Goal: Transaction & Acquisition: Purchase product/service

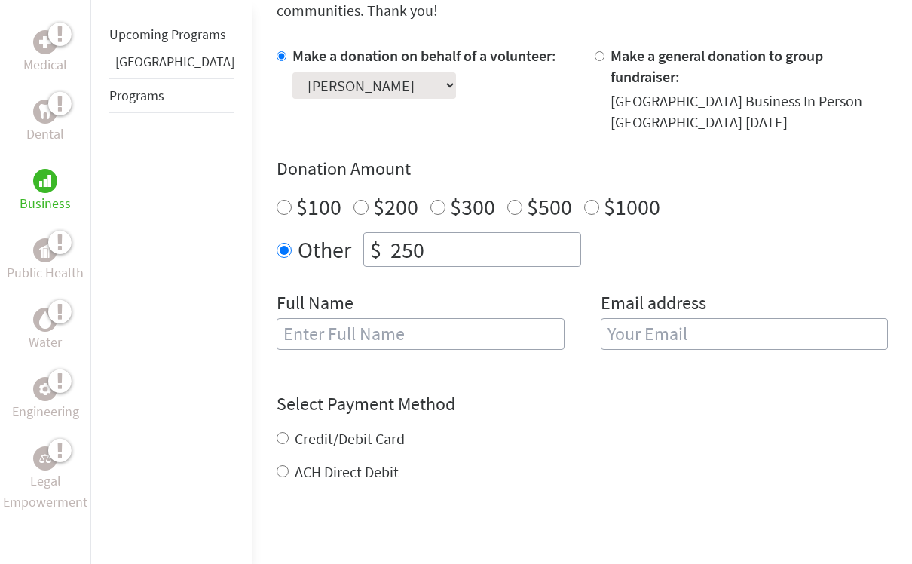
scroll to position [453, 0]
click at [373, 192] on label "$200" at bounding box center [395, 206] width 45 height 29
click at [354, 199] on input "$200" at bounding box center [361, 206] width 15 height 15
radio input "true"
click at [388, 232] on input "250" at bounding box center [484, 248] width 193 height 33
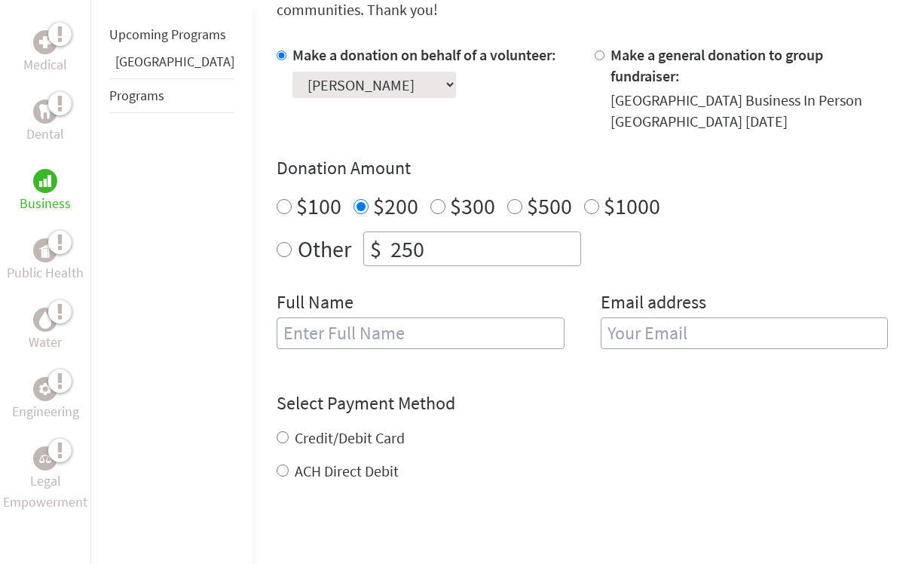
radio input "true"
type input "2"
click at [354, 200] on input "$200" at bounding box center [361, 207] width 15 height 15
radio input "true"
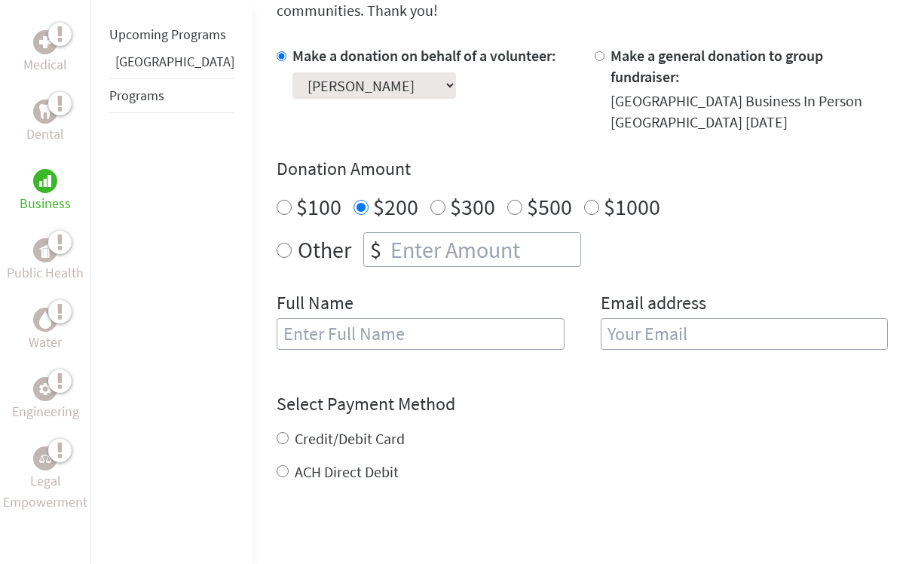
scroll to position [453, 0]
click at [280, 317] on input "text" at bounding box center [421, 333] width 288 height 32
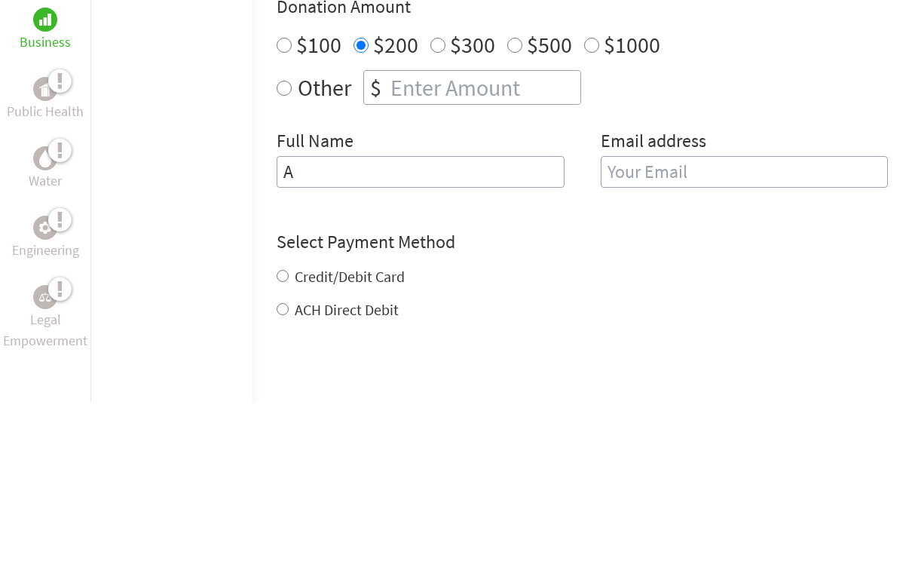
type input "Aa"
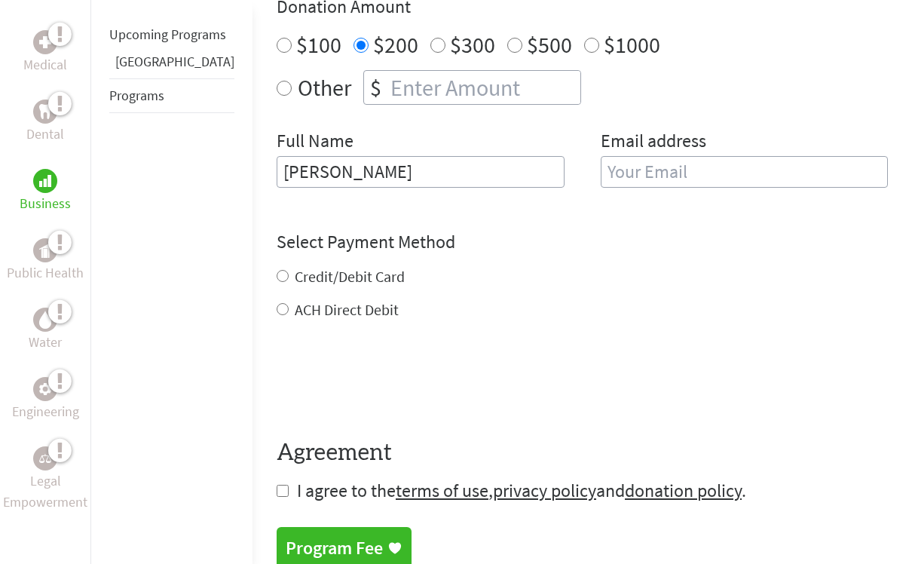
type input "[PERSON_NAME]"
click at [817, 156] on input "email" at bounding box center [745, 172] width 288 height 32
type input "a"
type input "apatel10@student.framingham.edu"
click at [277, 266] on div "Credit/Debit Card ACH Direct Debit" at bounding box center [583, 293] width 612 height 54
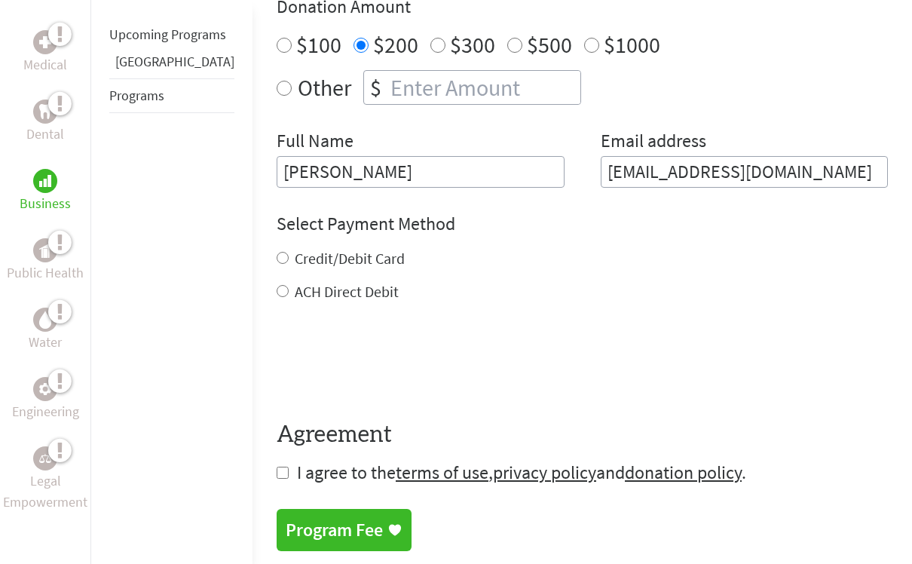
click at [277, 252] on input "Credit/Debit Card" at bounding box center [283, 258] width 12 height 12
radio input "true"
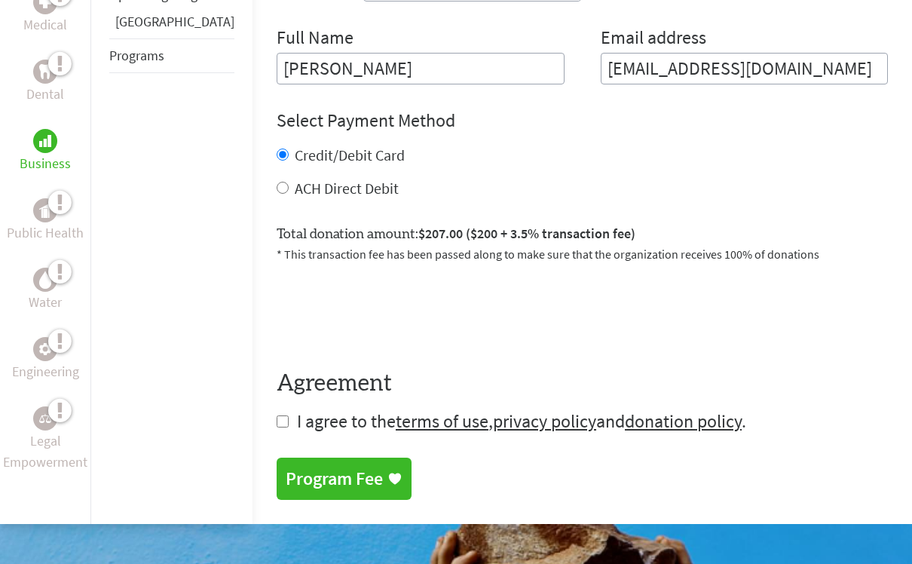
scroll to position [724, 0]
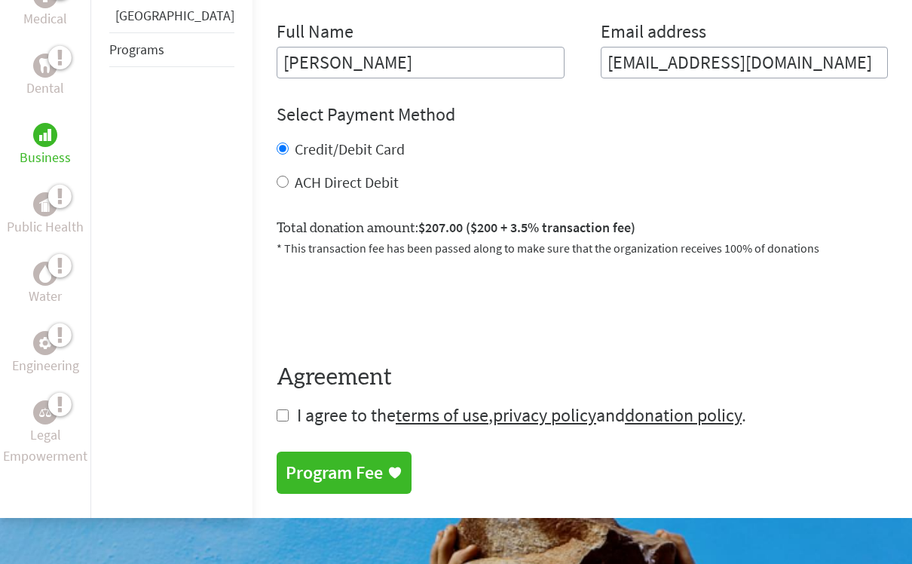
click at [277, 409] on input "checkbox" at bounding box center [283, 415] width 12 height 12
checkbox input "true"
click at [286, 461] on div "Program Fee" at bounding box center [334, 473] width 97 height 24
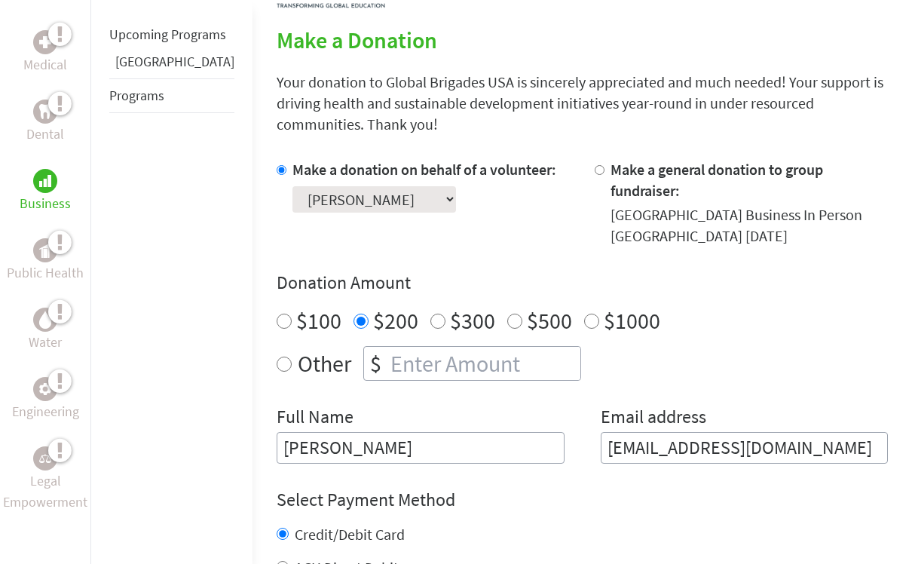
scroll to position [337, 0]
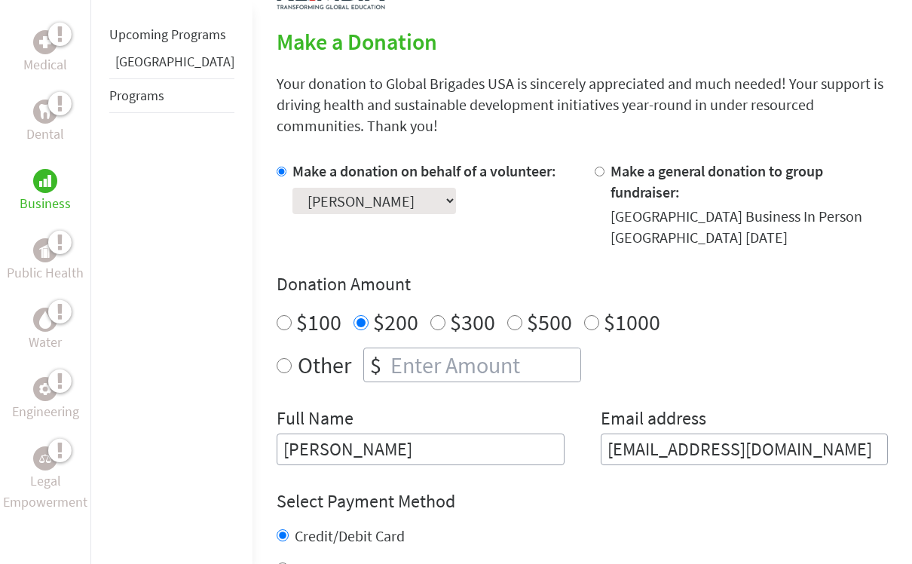
click at [127, 70] on link "[GEOGRAPHIC_DATA]" at bounding box center [174, 61] width 119 height 17
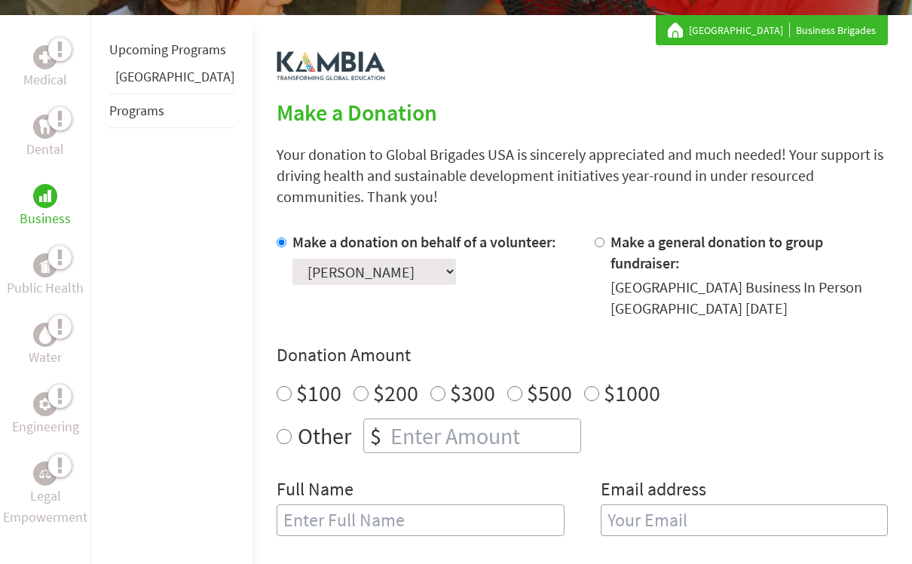
scroll to position [269, 0]
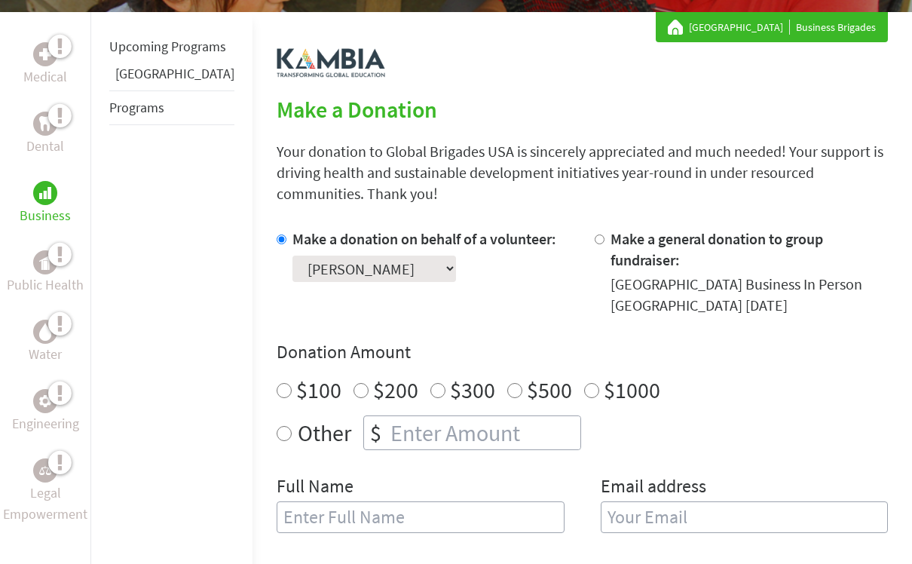
click at [373, 376] on label "$200" at bounding box center [395, 390] width 45 height 29
click at [354, 383] on input "$200" at bounding box center [361, 390] width 15 height 15
radio input "true"
click at [296, 376] on label "$100" at bounding box center [318, 390] width 45 height 29
click at [277, 383] on input "$100" at bounding box center [284, 390] width 15 height 15
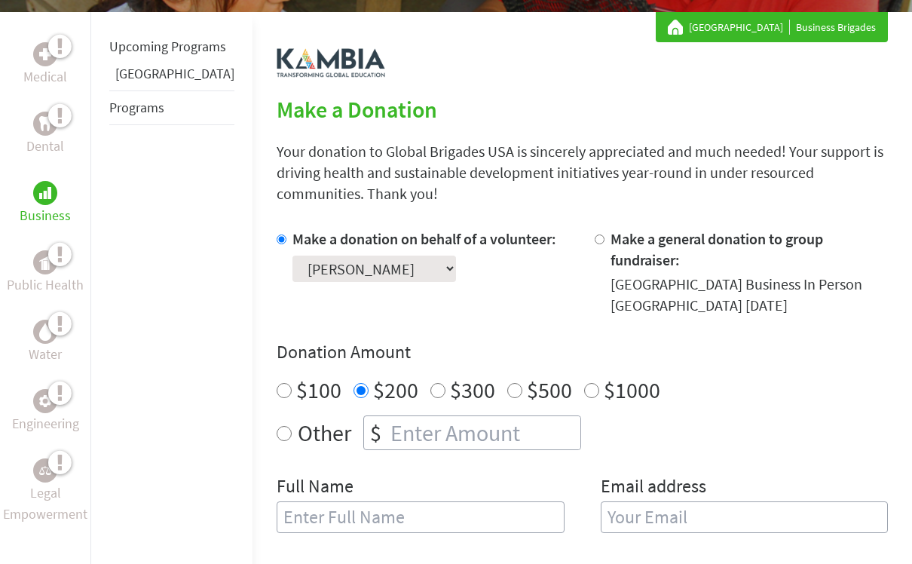
radio input "true"
click at [480, 501] on input "text" at bounding box center [421, 517] width 288 height 32
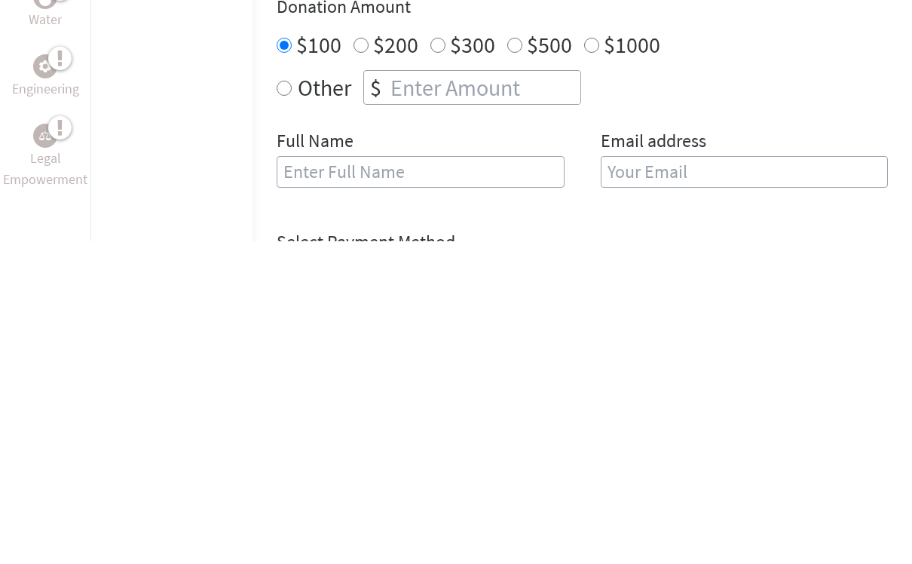
scroll to position [615, 0]
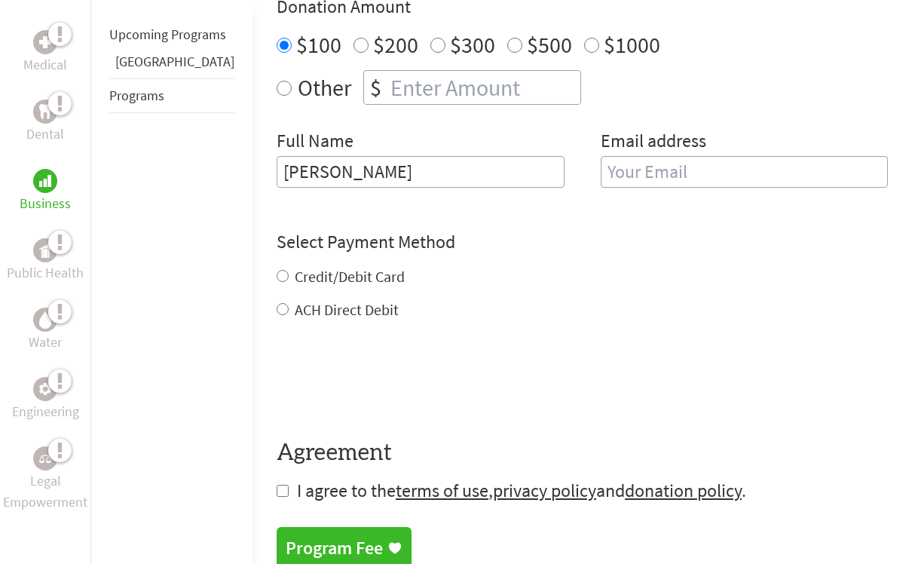
type input "[PERSON_NAME]"
click at [682, 156] on input "email" at bounding box center [745, 172] width 288 height 32
type input "[EMAIL_ADDRESS][DOMAIN_NAME]"
click at [277, 266] on div "Credit/Debit Card ACH Direct Debit" at bounding box center [583, 293] width 612 height 54
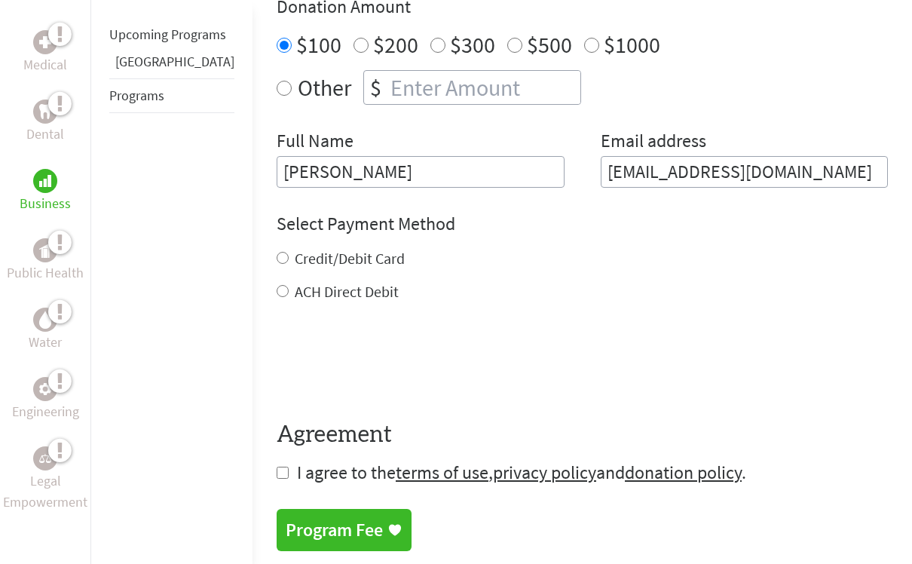
click at [295, 249] on label "Credit/Debit Card" at bounding box center [350, 258] width 110 height 19
click at [277, 252] on input "Credit/Debit Card" at bounding box center [283, 258] width 12 height 12
radio input "true"
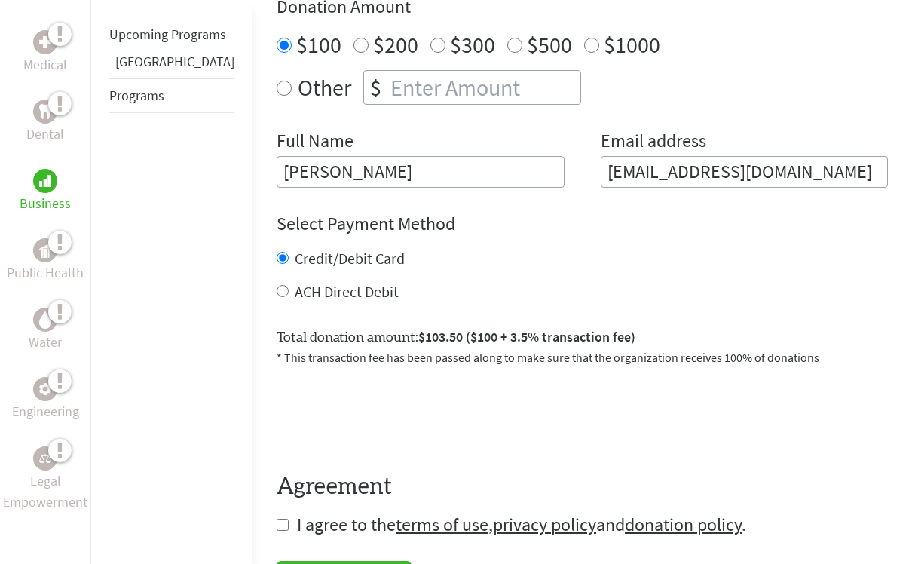
click at [297, 513] on span "I agree to the terms of use , privacy policy and donation policy ." at bounding box center [521, 524] width 449 height 23
click at [277, 496] on form "Make a donation on behalf of a volunteer: Select a volunteer... [PERSON_NAME] […" at bounding box center [583, 210] width 612 height 654
click at [277, 519] on input "checkbox" at bounding box center [283, 525] width 12 height 12
checkbox input "true"
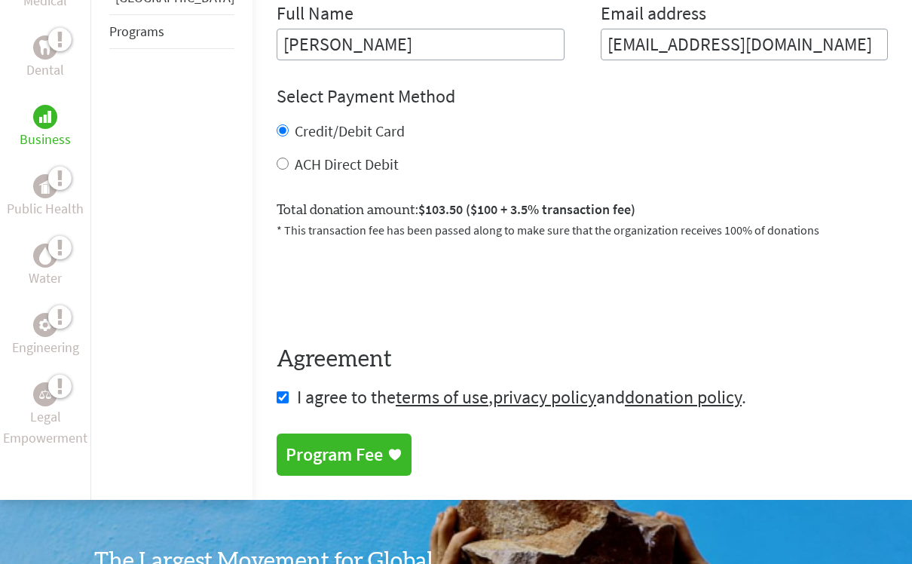
scroll to position [740, 0]
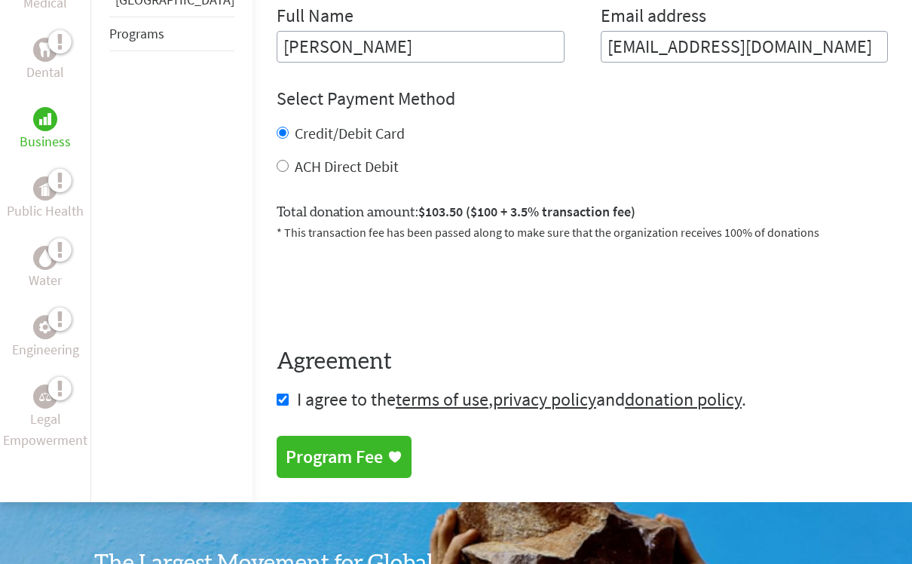
click at [330, 445] on div "Program Fee" at bounding box center [334, 457] width 97 height 24
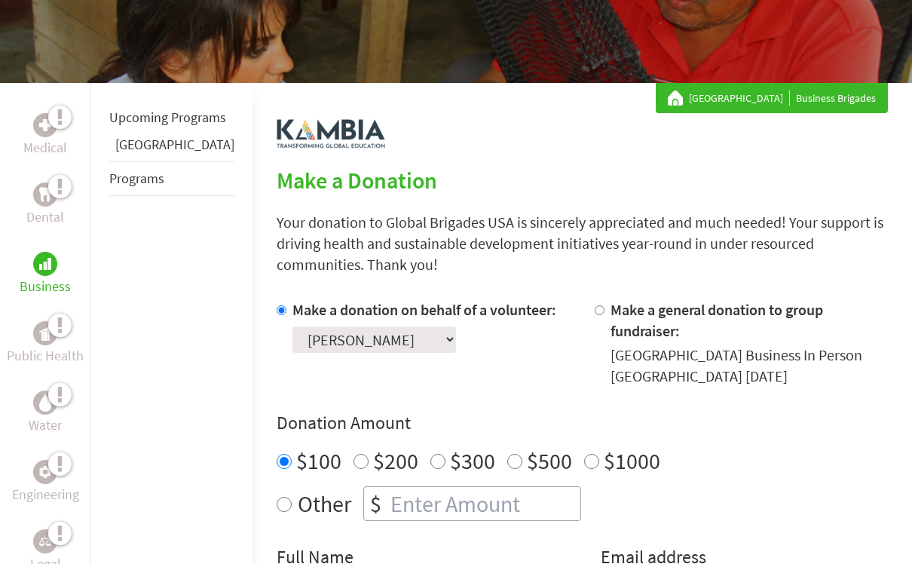
scroll to position [250, 0]
